Goal: Transaction & Acquisition: Purchase product/service

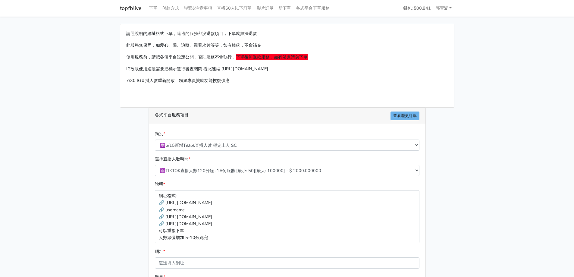
select select "🔯6/15新增Tiktok直播人數 穩定上人 SC"
select select "539"
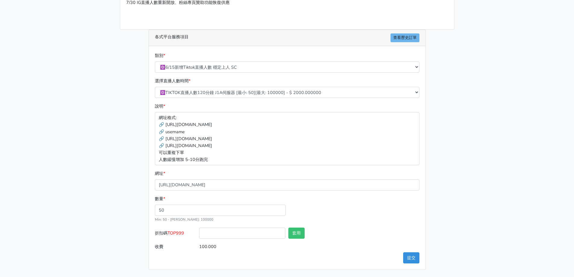
type input "[URL][DOMAIN_NAME]"
drag, startPoint x: 176, startPoint y: 209, endPoint x: 143, endPoint y: 211, distance: 32.9
click at [143, 211] on div "請照說明的網址格式下單，這邊的服務都沒退款項目，下單就無法退款 此服務無保固，如愛心、讚、追蹤、觀看次數等等，如有掉落，不會補充 使用服務前，請把各個平台設定…" at bounding box center [287, 108] width 344 height 324
type input "80"
type input "160.000"
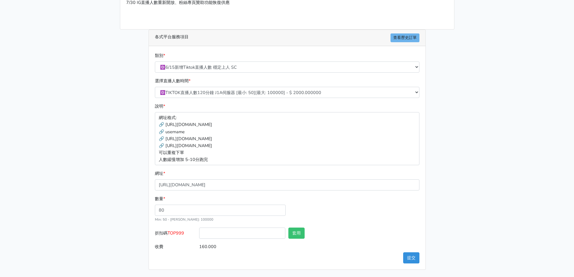
click at [141, 211] on div "請照說明的網址格式下單，這邊的服務都沒退款項目，下單就無法退款 此服務無保固，如愛心、讚、追蹤、觀看次數等等，如有掉落，不會補充 使用服務前，請把各個平台設定…" at bounding box center [287, 108] width 344 height 324
drag, startPoint x: 218, startPoint y: 215, endPoint x: 79, endPoint y: 209, distance: 139.9
click at [79, 209] on main "請照說明的網址格式下單，這邊的服務都沒退款項目，下單就無法退款 此服務無保固，如愛心、讚、追蹤、觀看次數等等，如有掉落，不會補充 使用服務前，請把各個平台設定…" at bounding box center [287, 108] width 574 height 338
drag, startPoint x: 88, startPoint y: 219, endPoint x: 93, endPoint y: 221, distance: 4.7
click at [93, 221] on main "請照說明的網址格式下單，這邊的服務都沒退款項目，下單就無法退款 此服務無保固，如愛心、讚、追蹤、觀看次數等等，如有掉落，不會補充 使用服務前，請把各個平台設定…" at bounding box center [287, 108] width 574 height 338
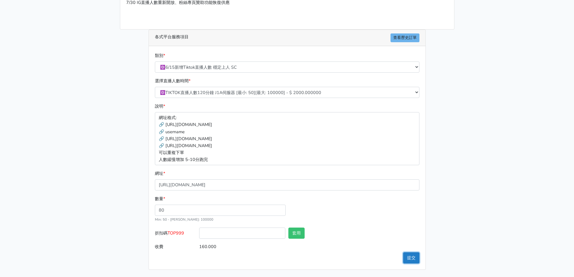
click at [409, 256] on button "提交" at bounding box center [411, 257] width 16 height 11
